Goal: Information Seeking & Learning: Learn about a topic

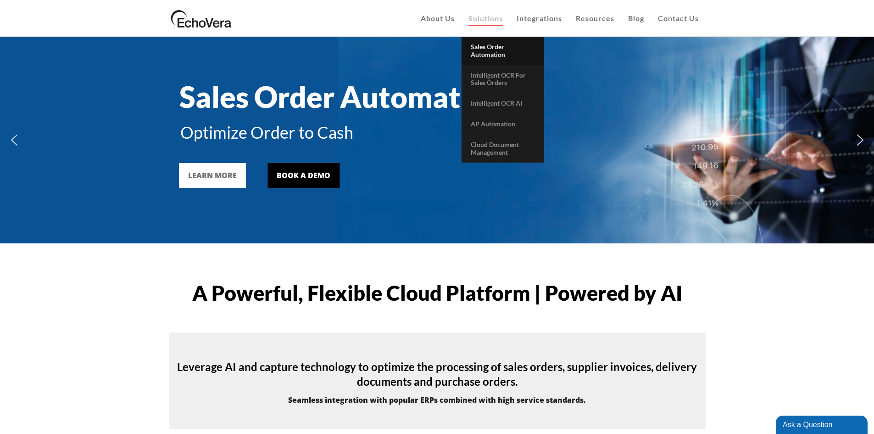
click at [489, 52] on span "Sales Order Automation" at bounding box center [488, 51] width 34 height 16
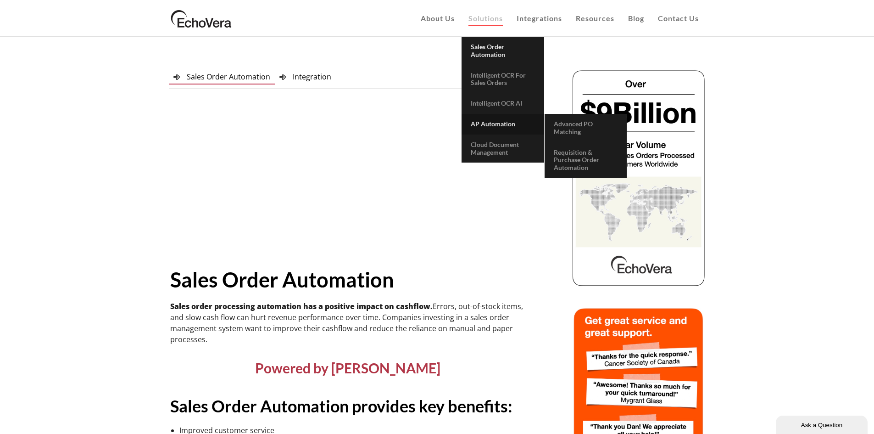
click at [486, 124] on span "AP Automation" at bounding box center [493, 124] width 45 height 8
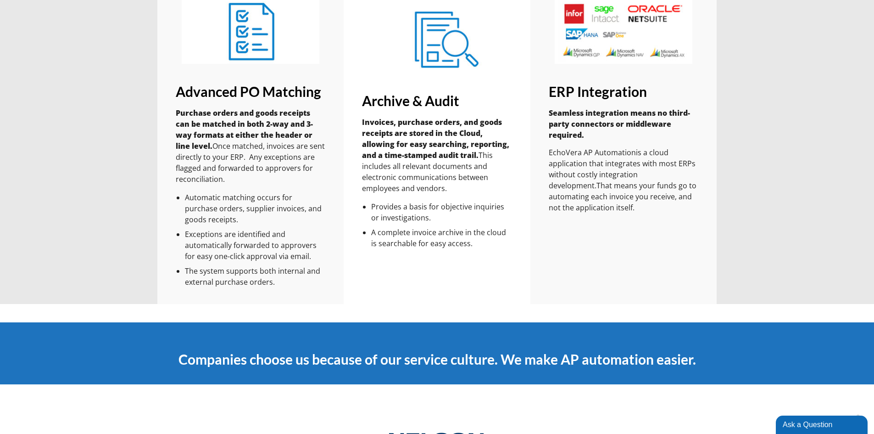
scroll to position [1101, 0]
